Goal: Check status: Check status

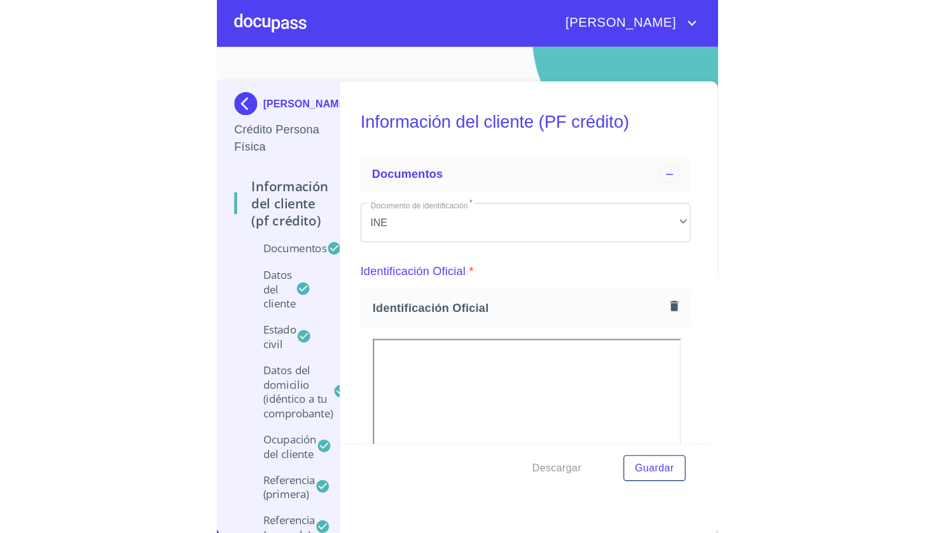
scroll to position [7586, 0]
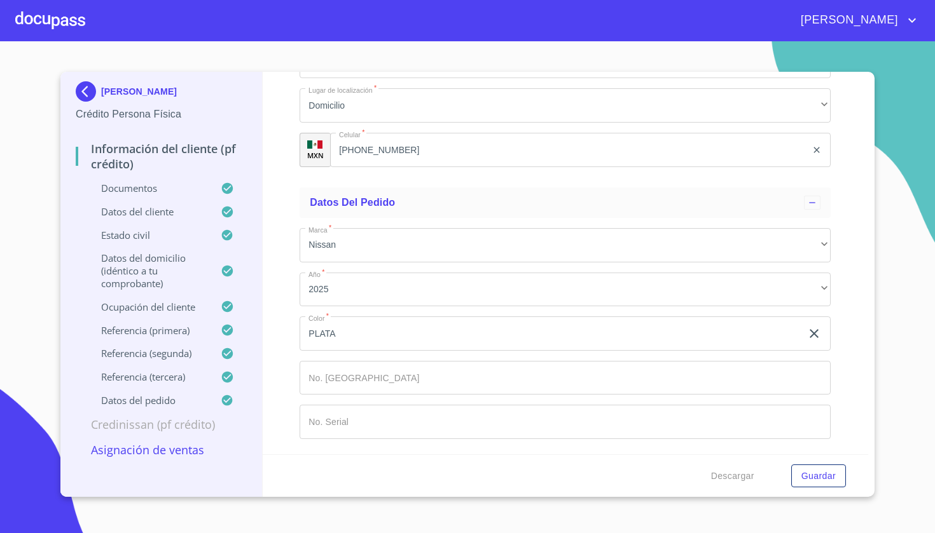
click at [81, 99] on img at bounding box center [88, 91] width 25 height 20
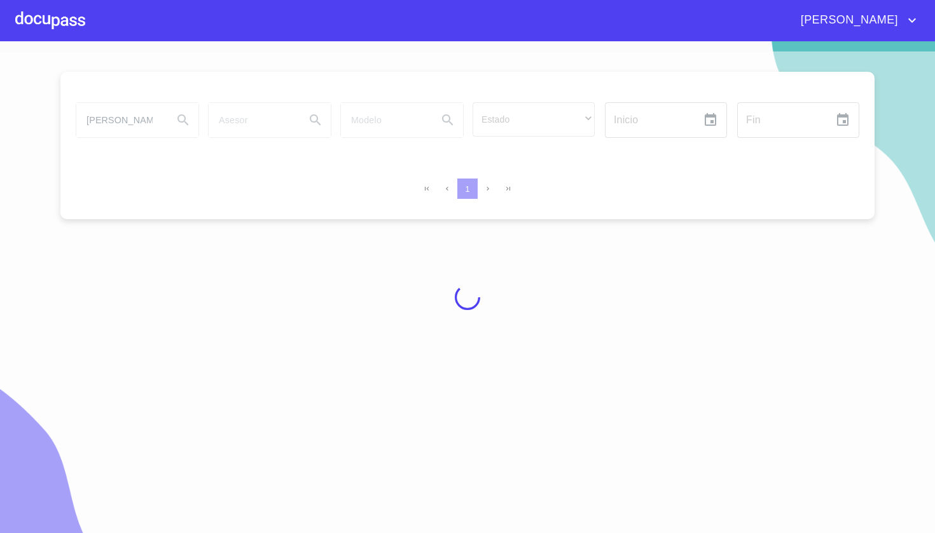
click at [139, 123] on div at bounding box center [467, 297] width 935 height 492
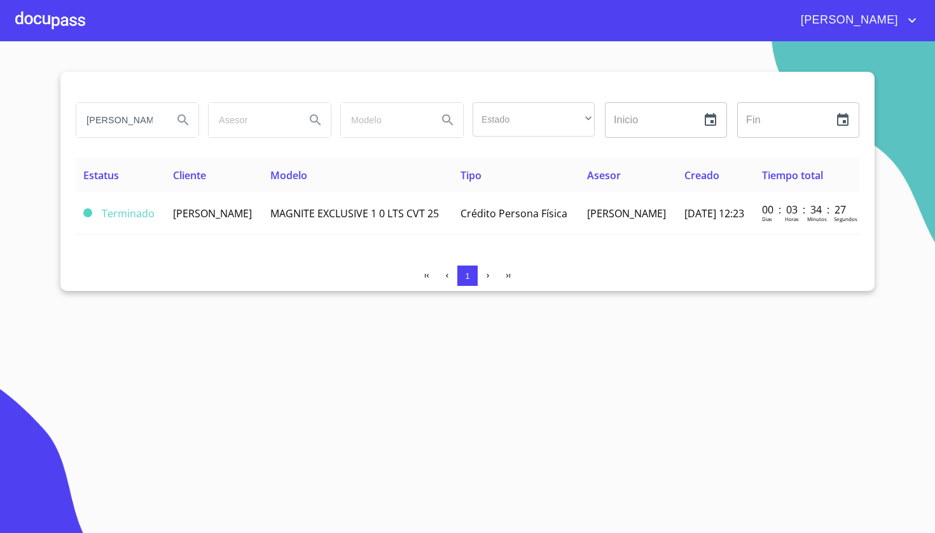
click at [139, 123] on input "[PERSON_NAME]" at bounding box center [119, 120] width 86 height 34
type input "G"
type input "p"
type input "[PERSON_NAME]"
click at [181, 115] on icon "Search" at bounding box center [182, 119] width 11 height 11
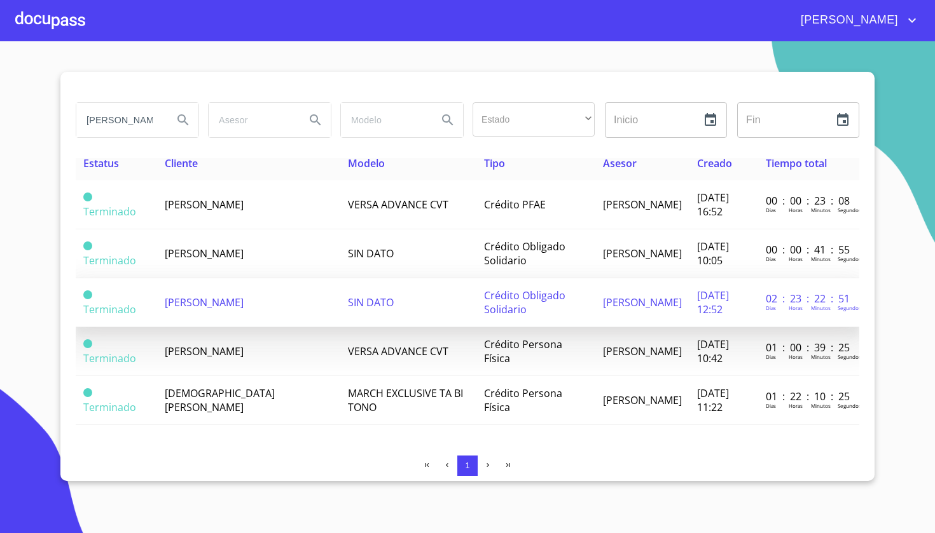
scroll to position [12, 0]
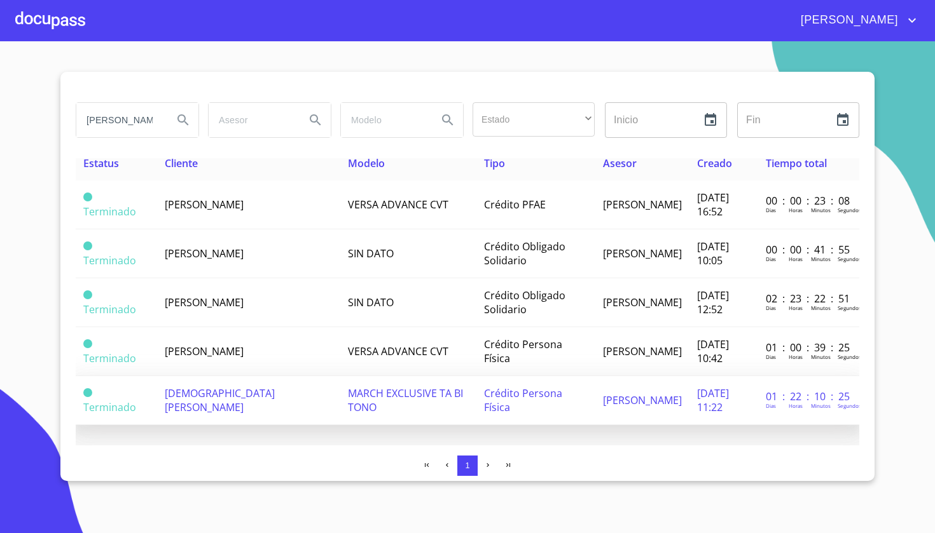
click at [441, 398] on span "Crédito Persona Física" at bounding box center [523, 401] width 78 height 28
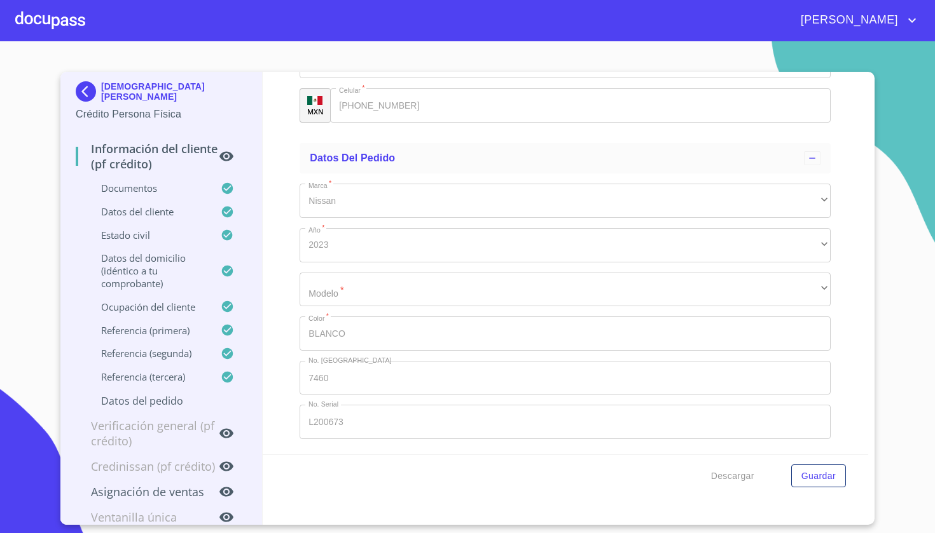
scroll to position [7275, 0]
click at [93, 97] on img at bounding box center [88, 91] width 25 height 20
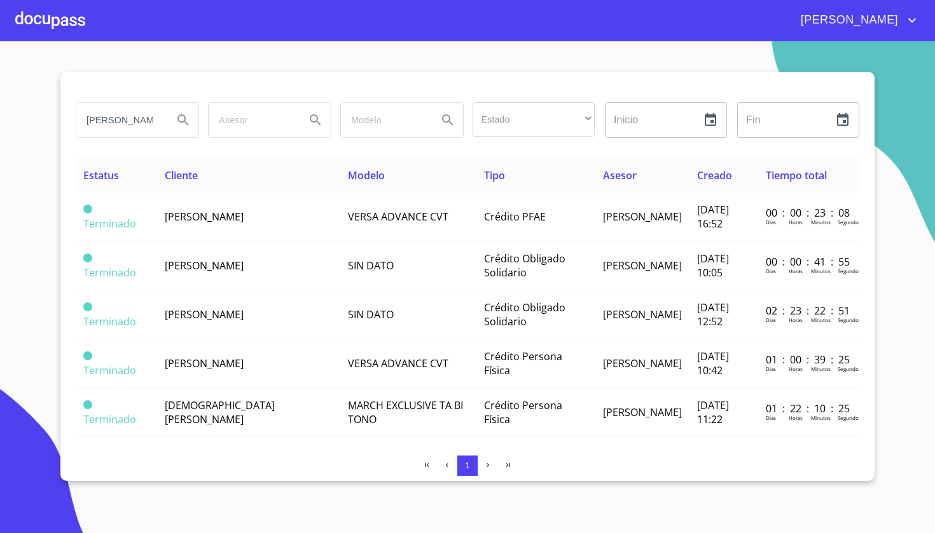
scroll to position [12, 0]
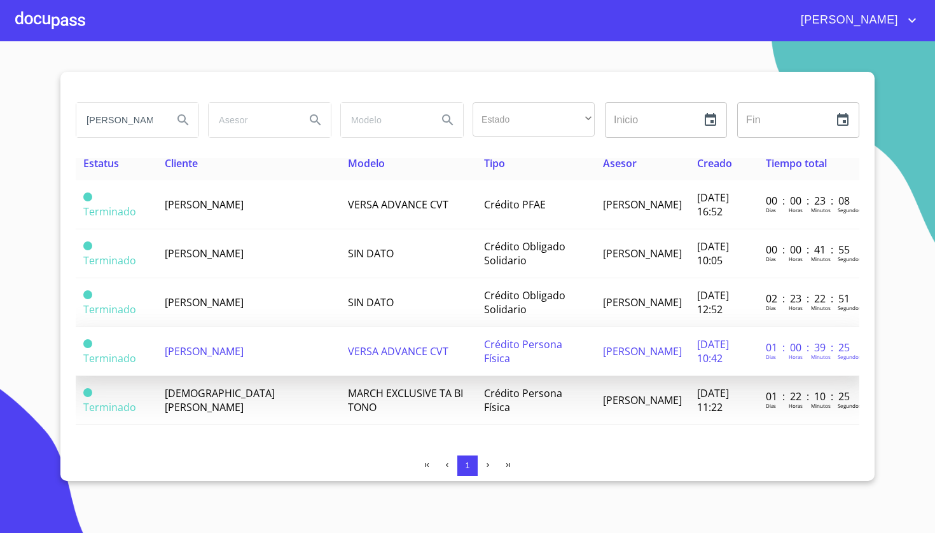
click at [348, 352] on span "VERSA ADVANCE CVT" at bounding box center [398, 352] width 100 height 14
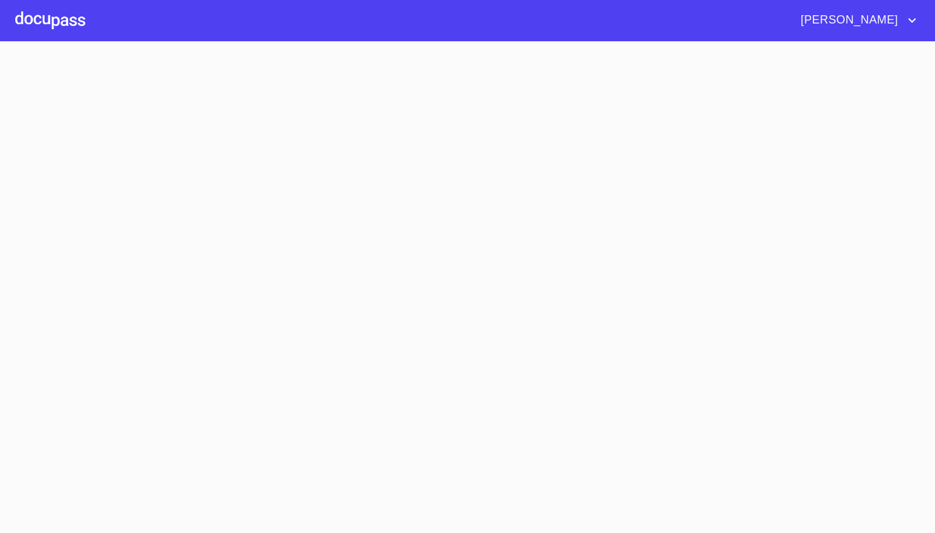
click at [317, 352] on section at bounding box center [467, 287] width 935 height 492
